Goal: Task Accomplishment & Management: Use online tool/utility

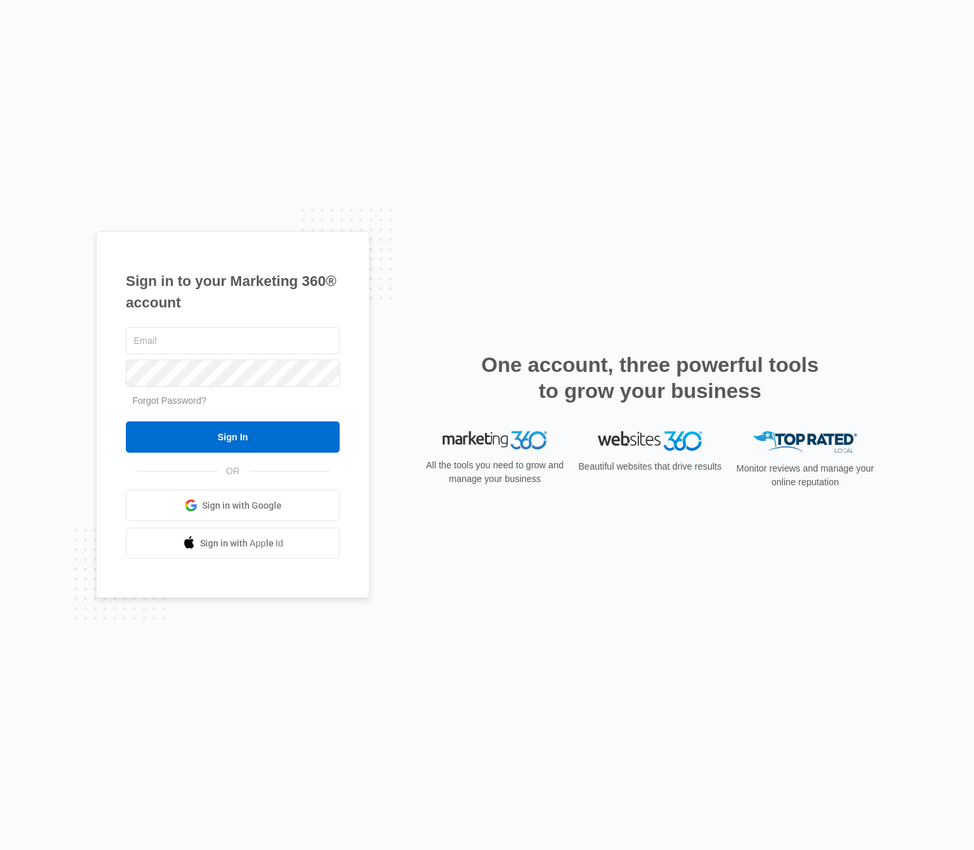
type input "[PERSON_NAME][EMAIL_ADDRESS][PERSON_NAME][DOMAIN_NAME]"
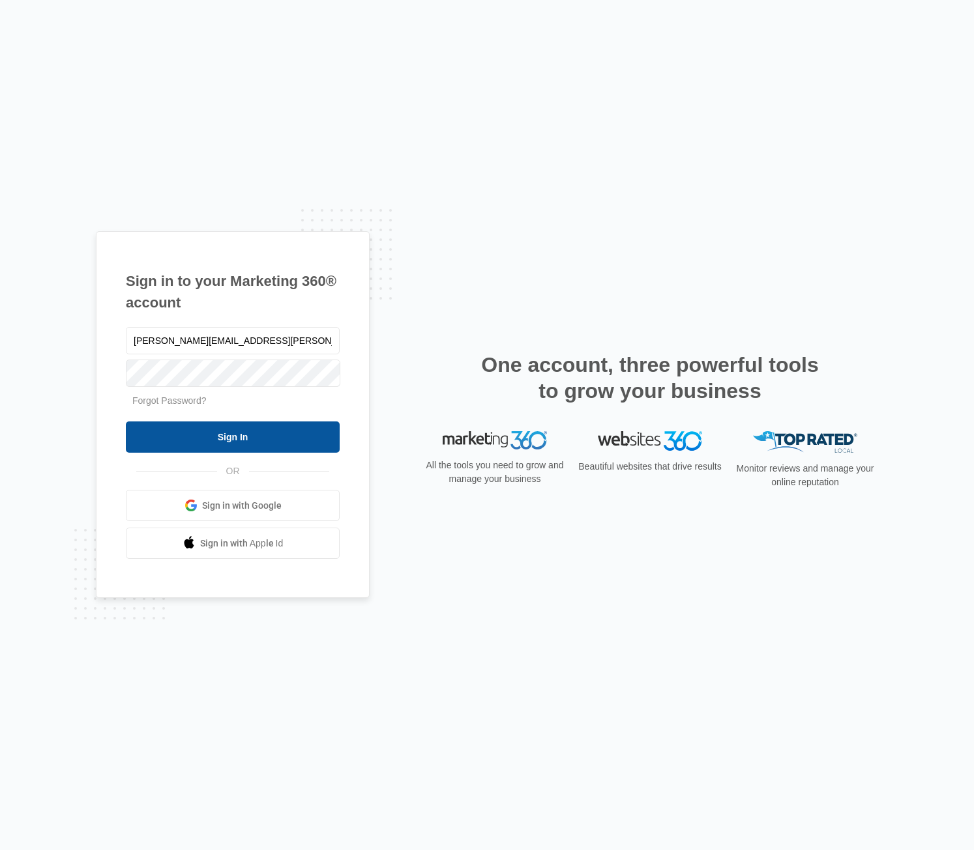
click at [287, 439] on input "Sign In" at bounding box center [233, 437] width 214 height 31
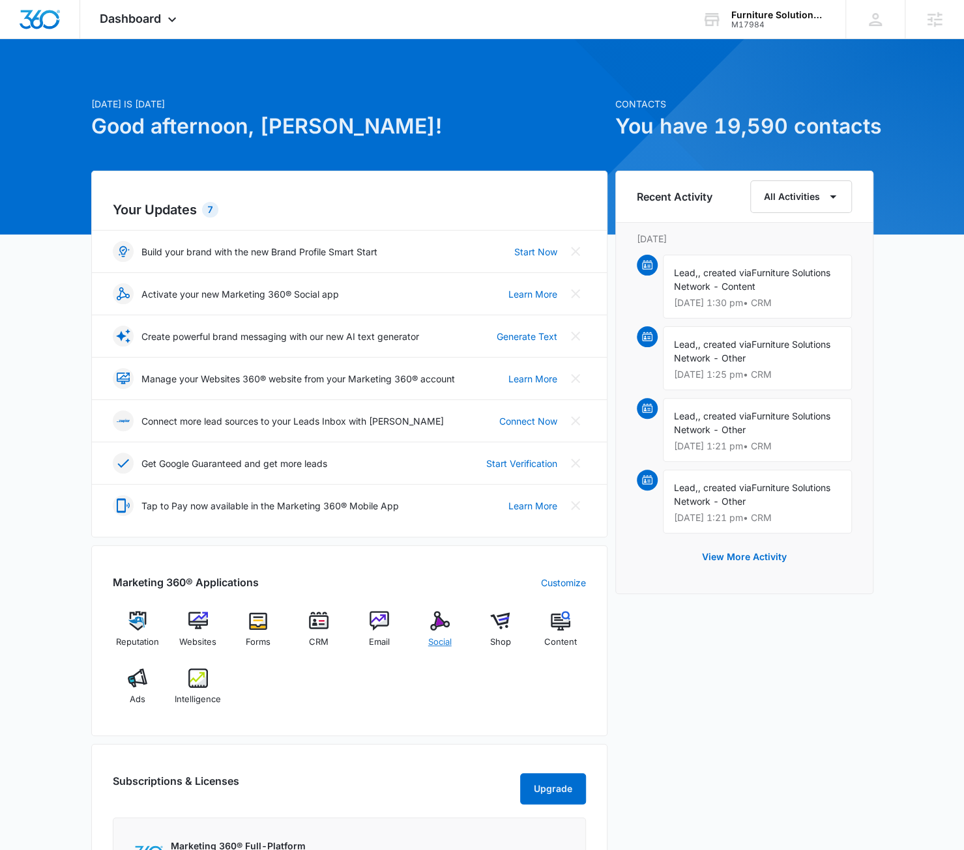
click at [440, 627] on img at bounding box center [440, 621] width 20 height 20
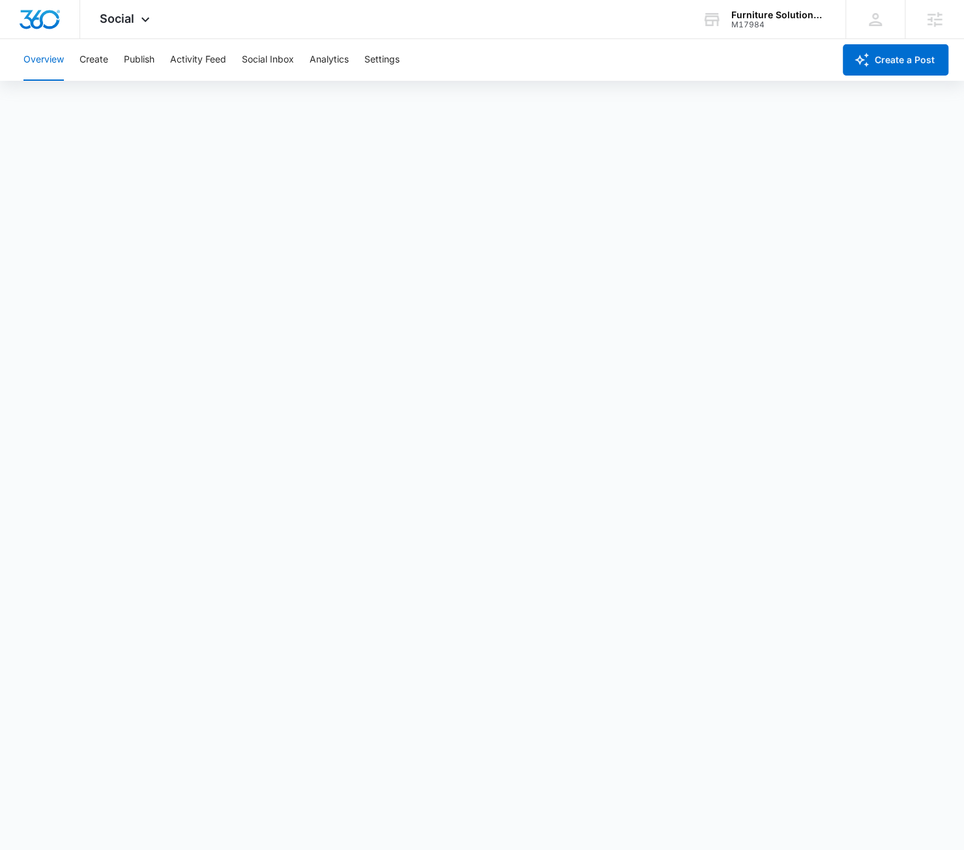
click at [74, 61] on div "Overview Create Publish Activity Feed Social Inbox Analytics Settings" at bounding box center [425, 60] width 818 height 42
click at [104, 49] on button "Create" at bounding box center [93, 60] width 29 height 42
click at [774, 32] on div "Furniture Solutions Network M17984 Your Accounts View All" at bounding box center [763, 19] width 163 height 38
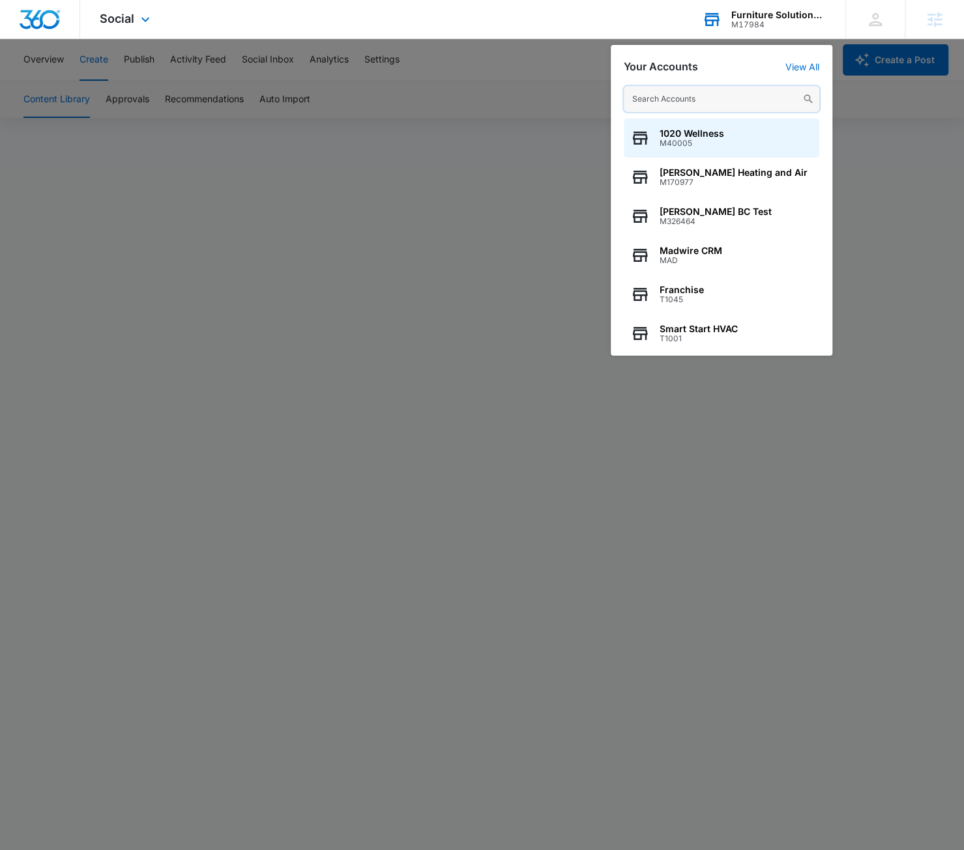
click at [689, 97] on input "text" at bounding box center [721, 99] width 195 height 26
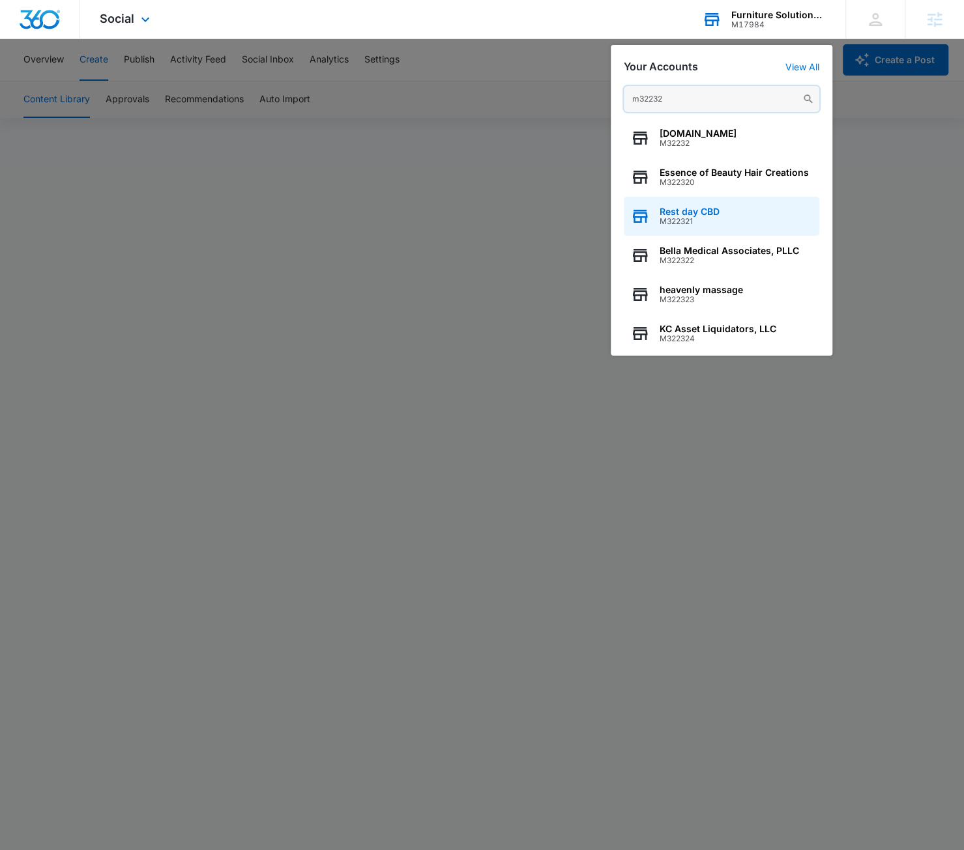
type input "m32232"
click at [723, 209] on div "Rest day CBD M322321" at bounding box center [721, 216] width 195 height 39
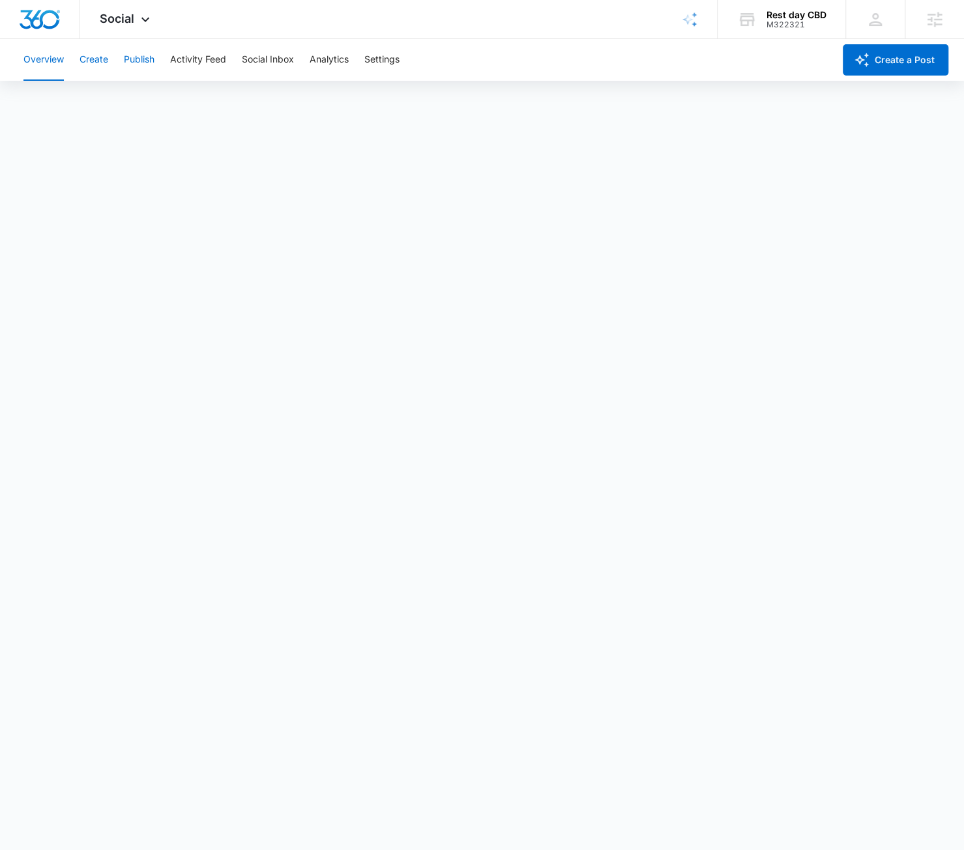
drag, startPoint x: 103, startPoint y: 61, endPoint x: 137, endPoint y: 61, distance: 33.9
click at [102, 61] on button "Create" at bounding box center [93, 60] width 29 height 42
click at [140, 63] on button "Publish" at bounding box center [139, 60] width 31 height 42
click at [98, 65] on button "Create" at bounding box center [93, 60] width 29 height 42
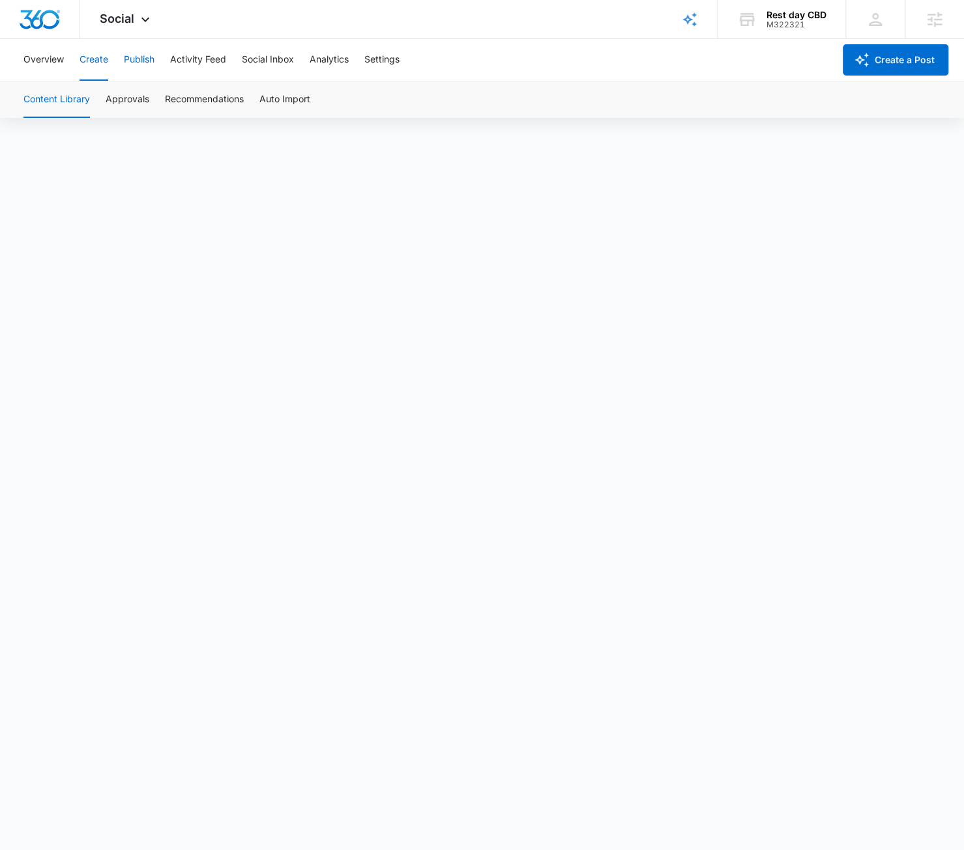
click at [127, 59] on button "Publish" at bounding box center [139, 60] width 31 height 42
click at [83, 65] on button "Create" at bounding box center [93, 60] width 29 height 42
click at [142, 57] on button "Publish" at bounding box center [139, 60] width 31 height 42
click at [102, 72] on button "Create" at bounding box center [93, 60] width 29 height 42
click at [130, 61] on button "Publish" at bounding box center [139, 60] width 31 height 42
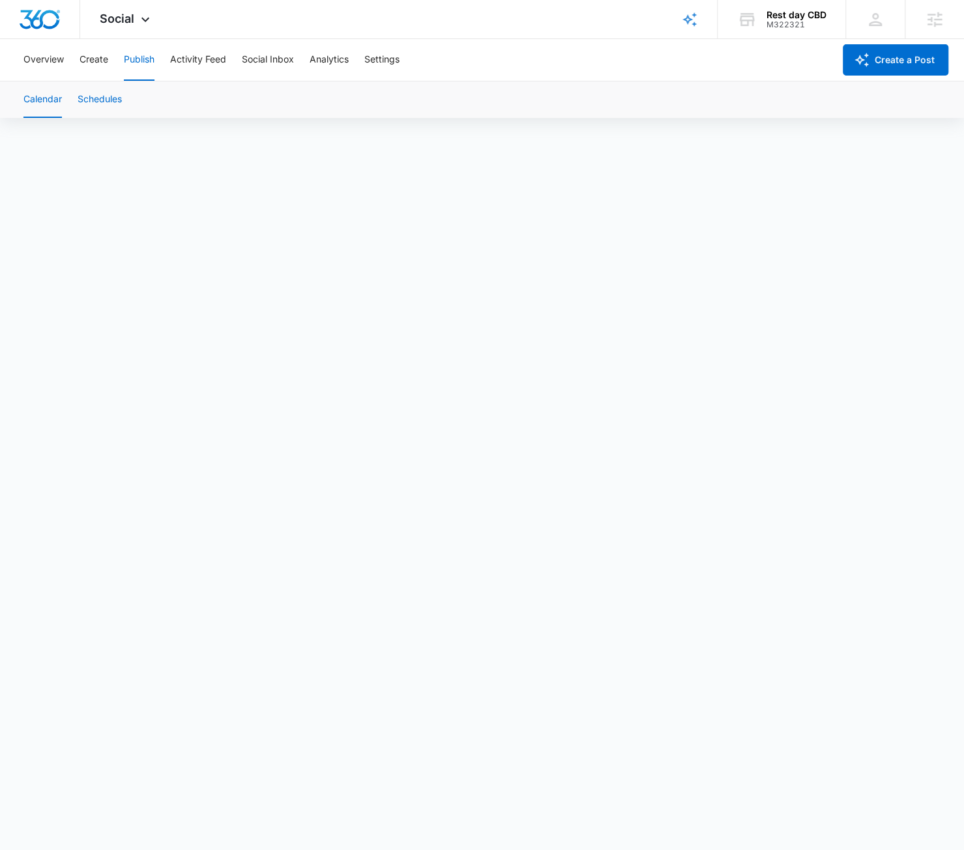
scroll to position [9, 0]
click at [99, 49] on button "Create" at bounding box center [93, 60] width 29 height 42
click at [142, 72] on button "Publish" at bounding box center [139, 60] width 31 height 42
click at [94, 70] on button "Create" at bounding box center [93, 60] width 29 height 42
click at [145, 63] on button "Publish" at bounding box center [139, 60] width 31 height 42
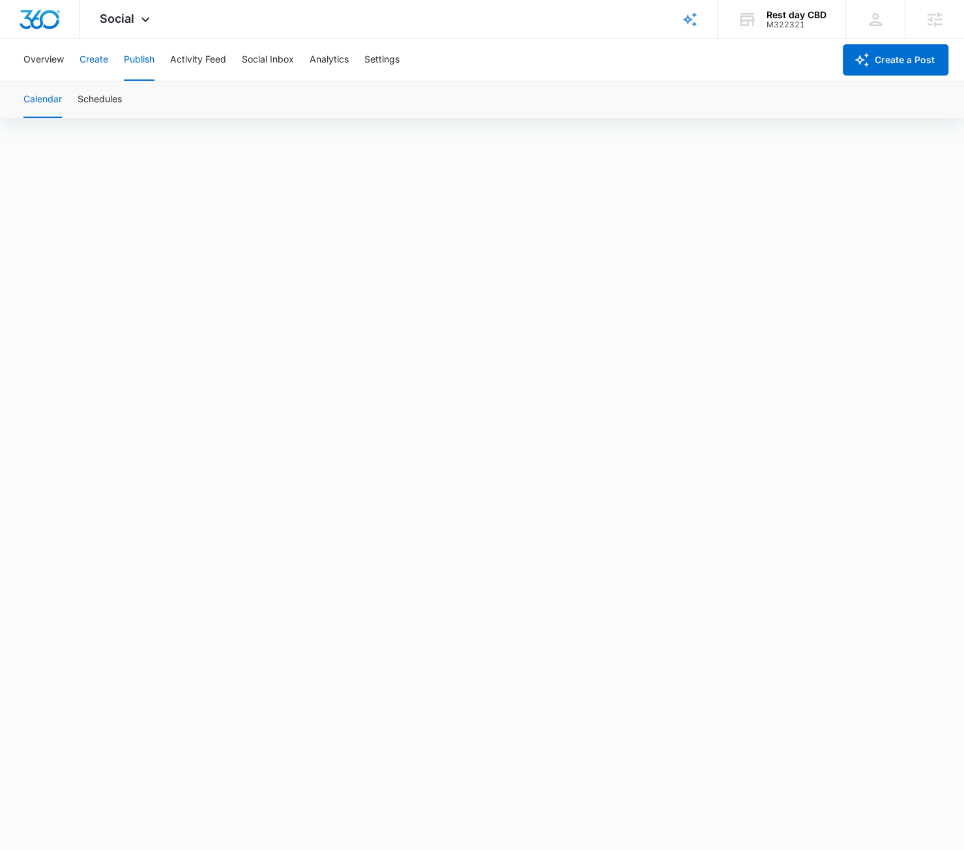
click at [102, 57] on button "Create" at bounding box center [93, 60] width 29 height 42
click at [115, 90] on button "Approvals" at bounding box center [128, 99] width 44 height 36
click at [38, 65] on button "Overview" at bounding box center [43, 60] width 40 height 42
click at [93, 68] on button "Create" at bounding box center [93, 60] width 29 height 42
click at [140, 74] on button "Publish" at bounding box center [139, 60] width 31 height 42
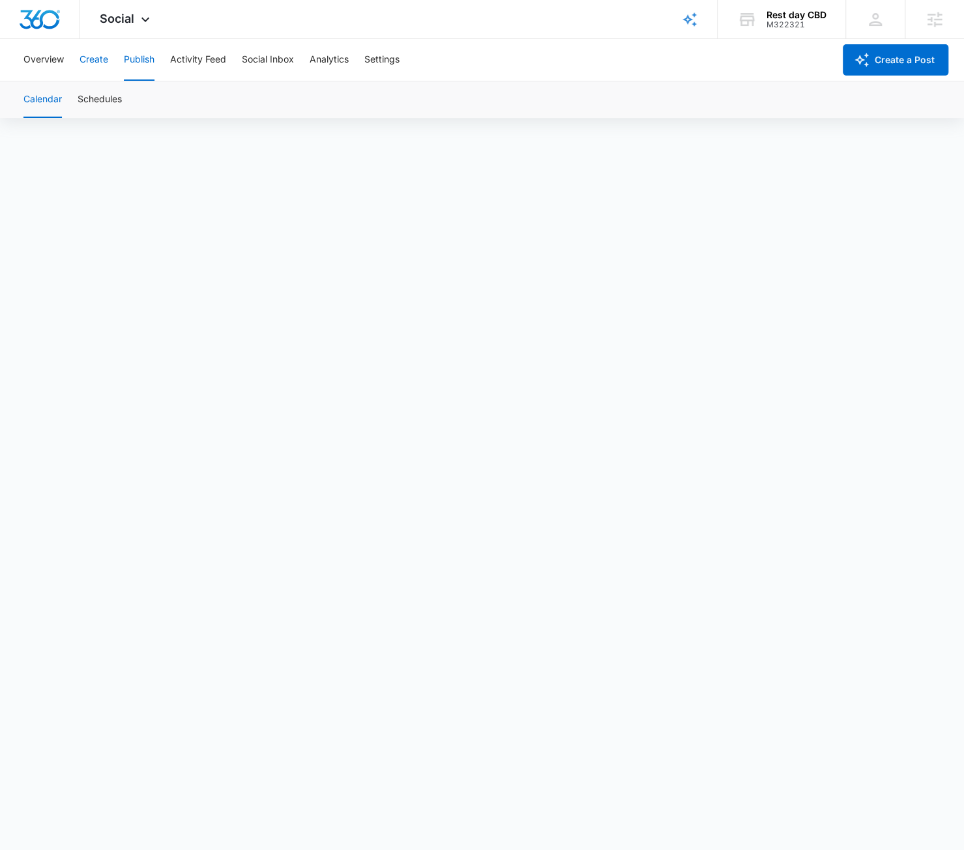
click at [100, 62] on button "Create" at bounding box center [93, 60] width 29 height 42
click at [126, 61] on button "Publish" at bounding box center [139, 60] width 31 height 42
click at [399, 53] on button "Settings" at bounding box center [381, 60] width 35 height 42
click at [98, 51] on button "Create" at bounding box center [93, 60] width 29 height 42
